Goal: Task Accomplishment & Management: Complete application form

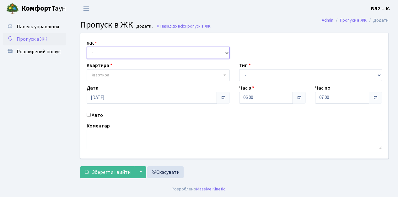
click at [119, 53] on select "- ВЛ1, Ужгородський пров., 4/1 ВЛ2, пр.Голосіївський, 76 ВЛ3, пр.Голосіївський,…" at bounding box center [158, 53] width 143 height 12
select select "317"
click at [87, 47] on select "- ВЛ1, Ужгородський пров., 4/1 ВЛ2, пр.Голосіївський, 76 ВЛ3, пр.Голосіївський,…" at bounding box center [158, 53] width 143 height 12
select select
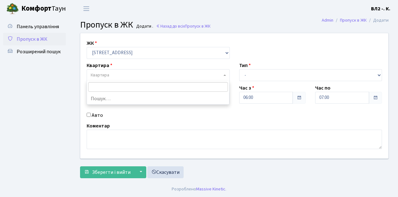
click at [131, 72] on span "Квартира" at bounding box center [156, 75] width 131 height 6
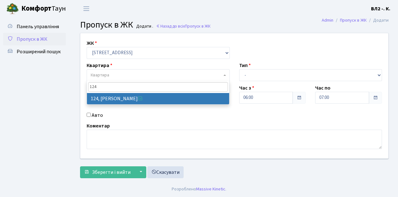
type input "124"
select select "38308"
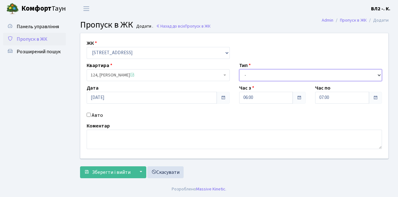
click at [253, 75] on select "- Доставка Таксі Гості Сервіс" at bounding box center [310, 75] width 143 height 12
select select "1"
click at [239, 69] on select "- Доставка Таксі Гості Сервіс" at bounding box center [310, 75] width 143 height 12
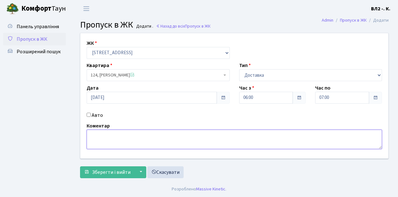
click at [110, 138] on textarea at bounding box center [234, 139] width 295 height 19
type textarea "Time Eat"
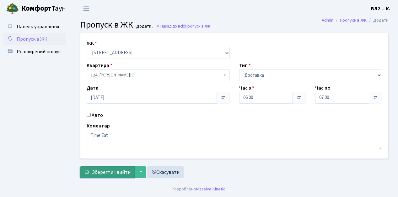
click at [115, 171] on span "Зберегти і вийти" at bounding box center [111, 172] width 39 height 7
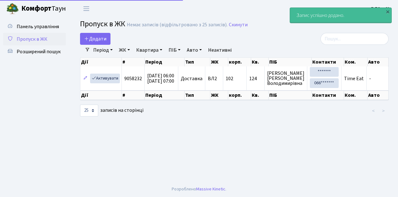
select select "25"
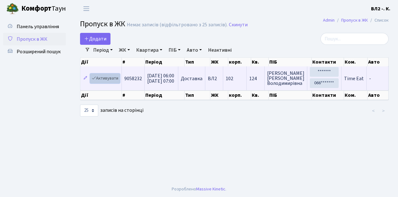
click at [110, 77] on link "Активувати" at bounding box center [105, 79] width 30 height 10
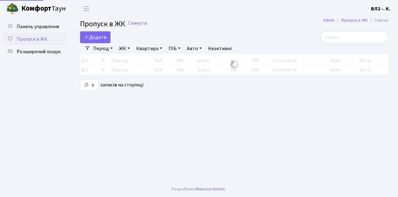
select select "25"
